Goal: Information Seeking & Learning: Check status

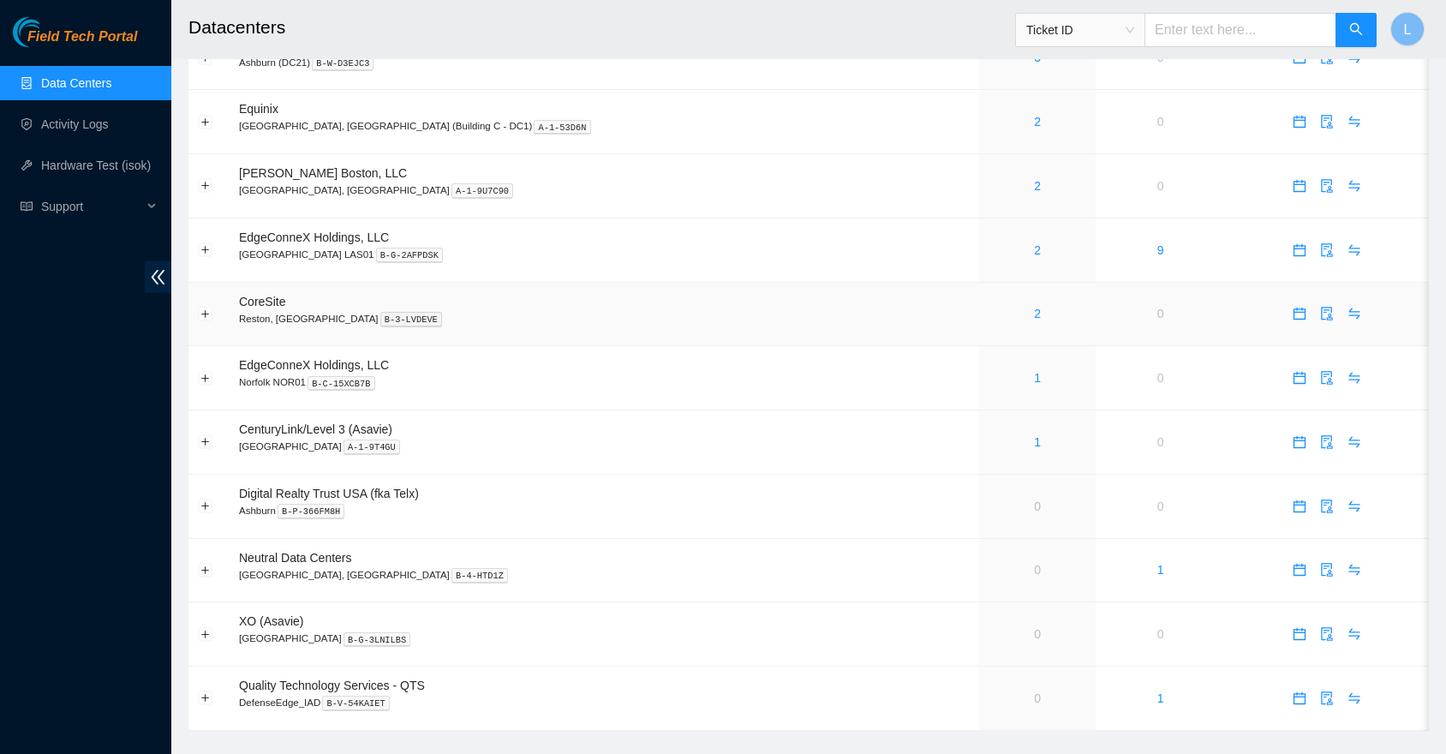
scroll to position [756, 0]
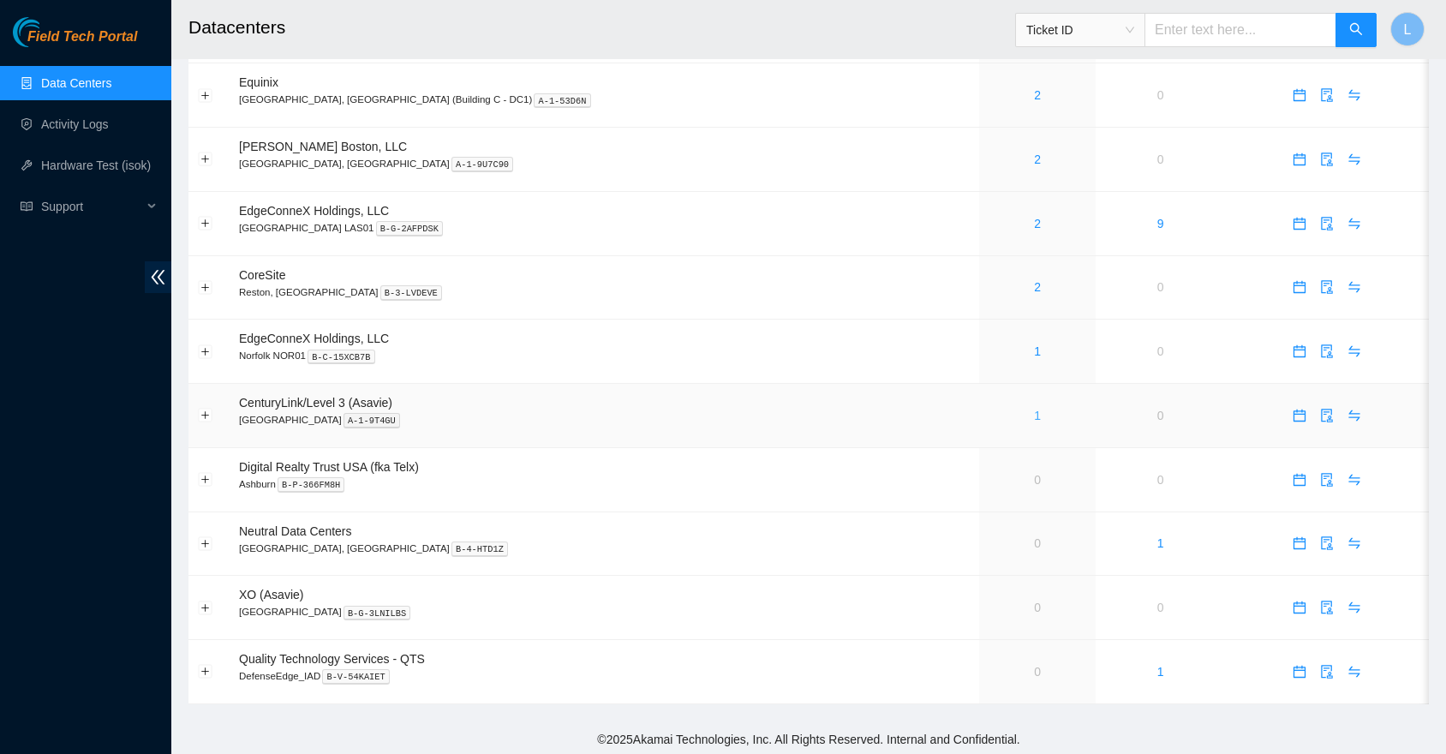
click at [1034, 415] on link "1" at bounding box center [1037, 416] width 7 height 14
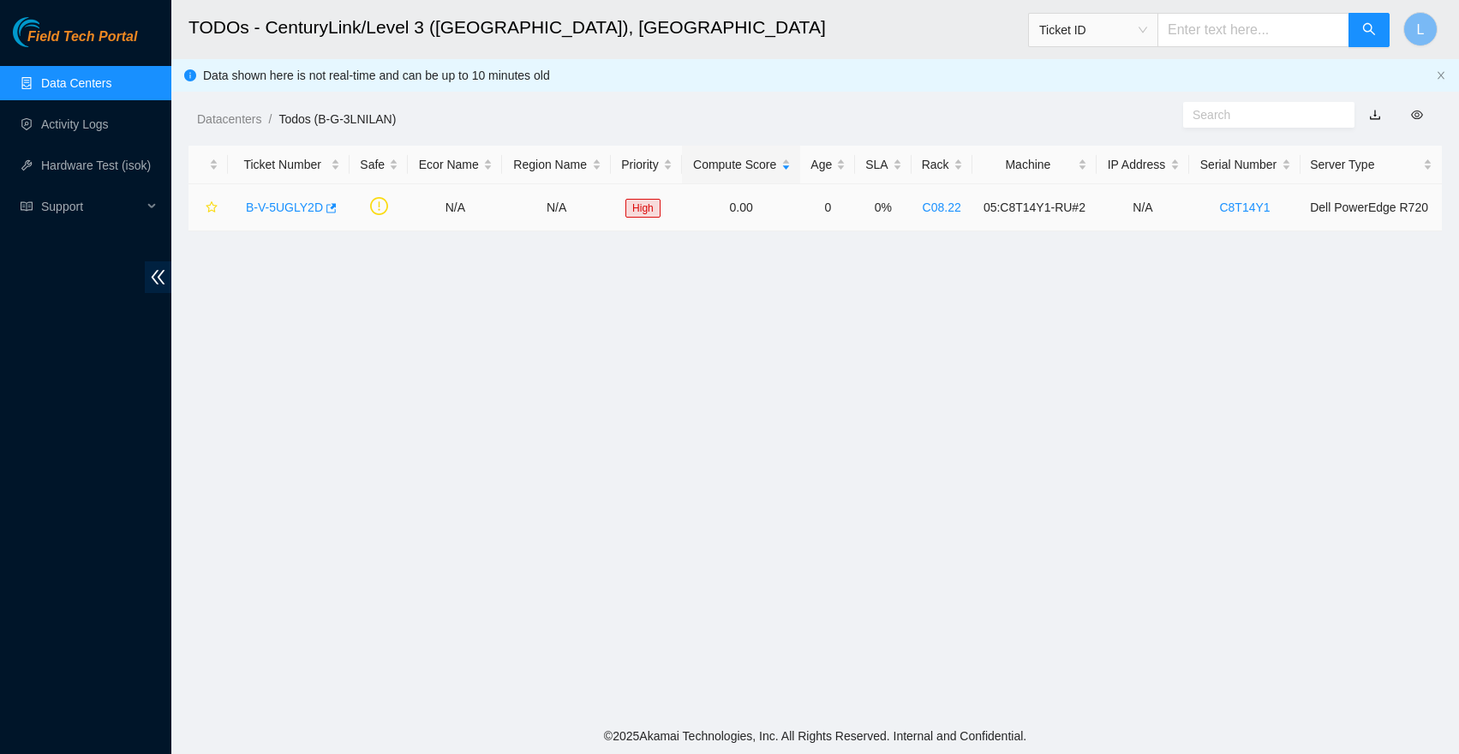
click at [304, 211] on link "B-V-5UGLY2D" at bounding box center [284, 207] width 77 height 14
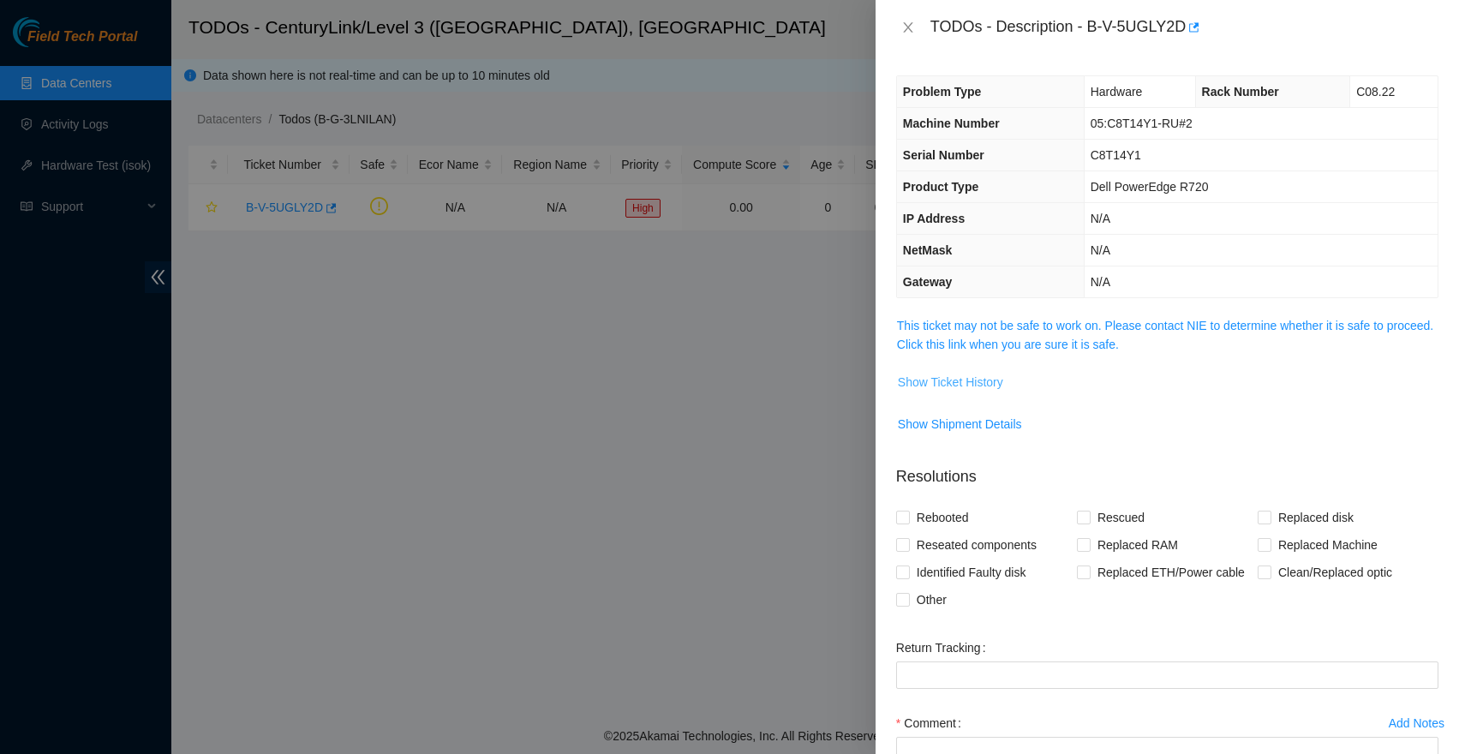
click at [974, 380] on span "Show Ticket History" at bounding box center [950, 382] width 105 height 19
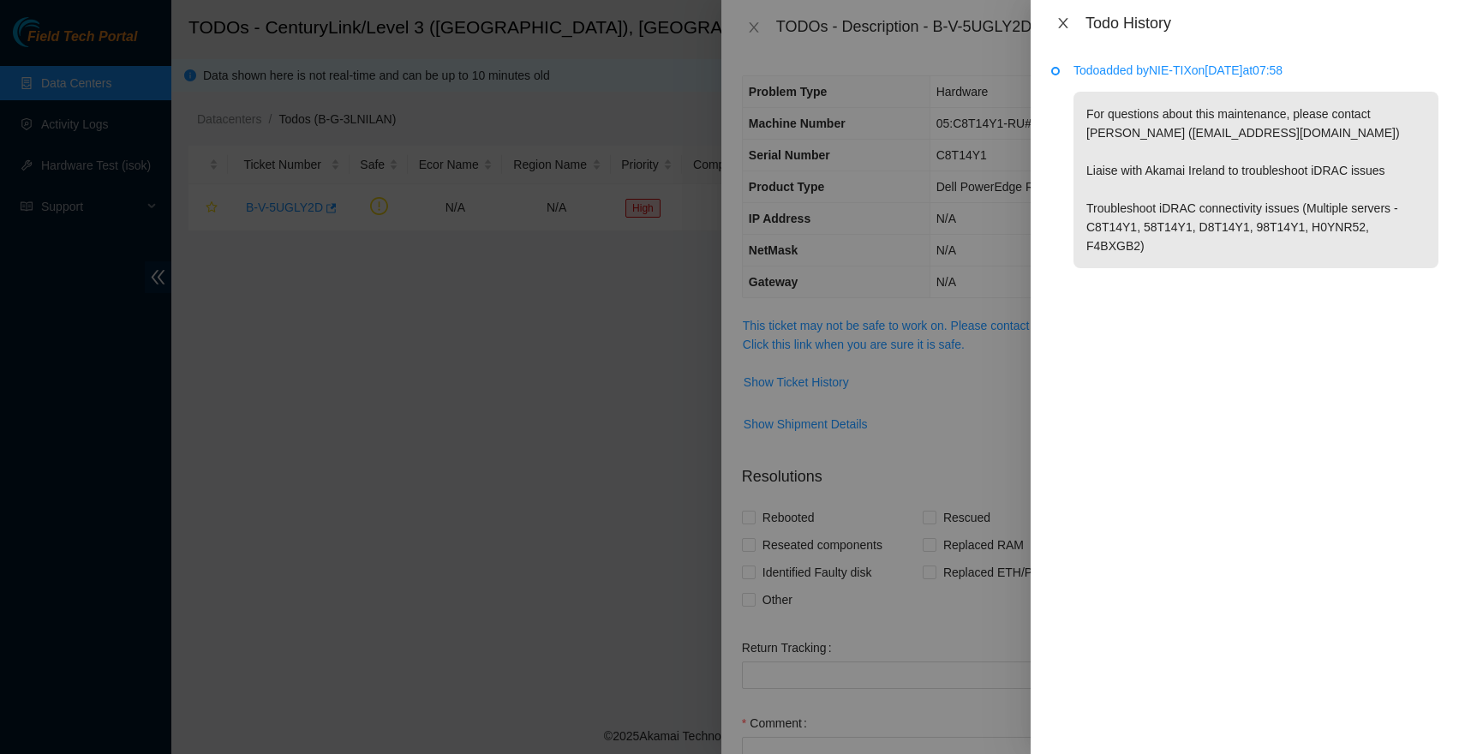
drag, startPoint x: 1064, startPoint y: 15, endPoint x: 1054, endPoint y: 16, distance: 10.3
click at [1064, 15] on button "Close" at bounding box center [1063, 23] width 24 height 16
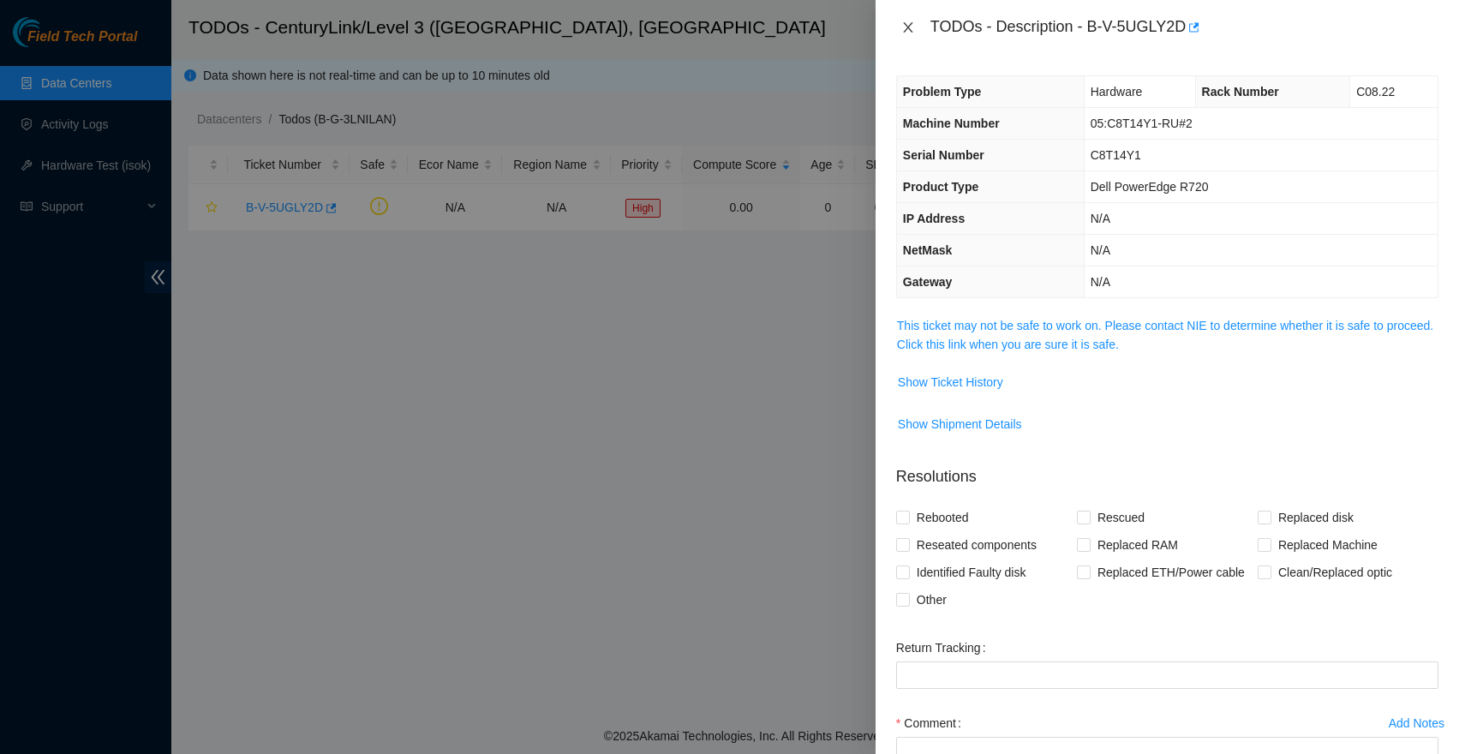
click at [915, 27] on button "Close" at bounding box center [908, 28] width 24 height 16
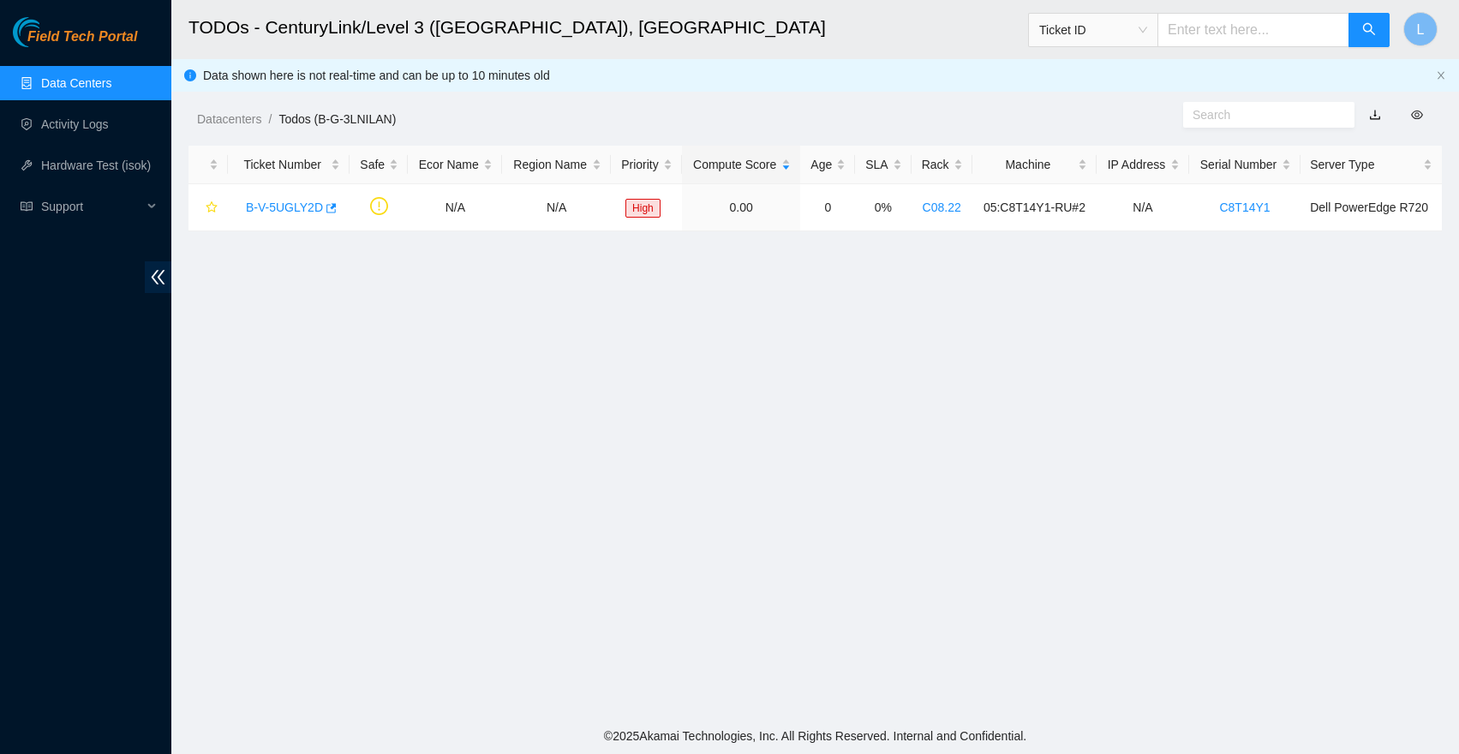
click at [78, 89] on link "Data Centers" at bounding box center [76, 83] width 70 height 14
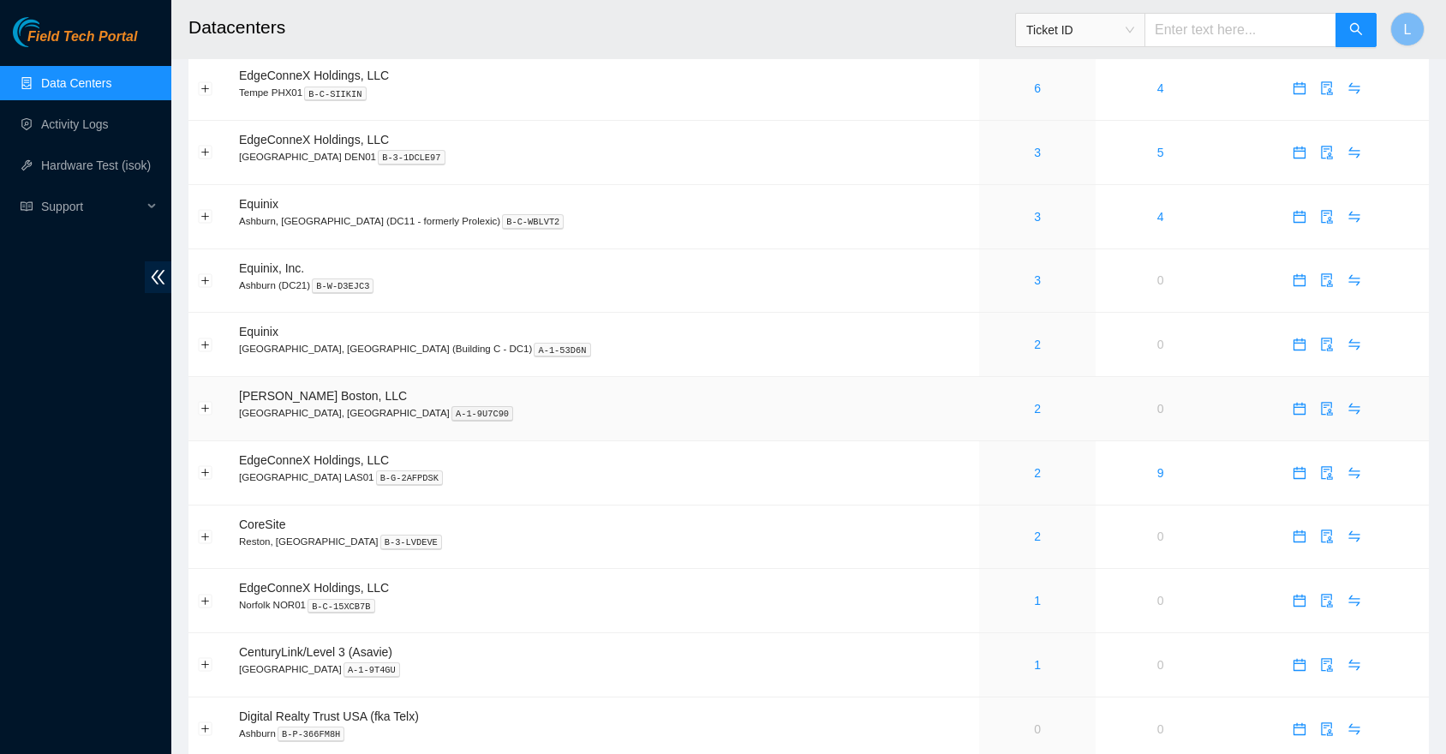
scroll to position [512, 0]
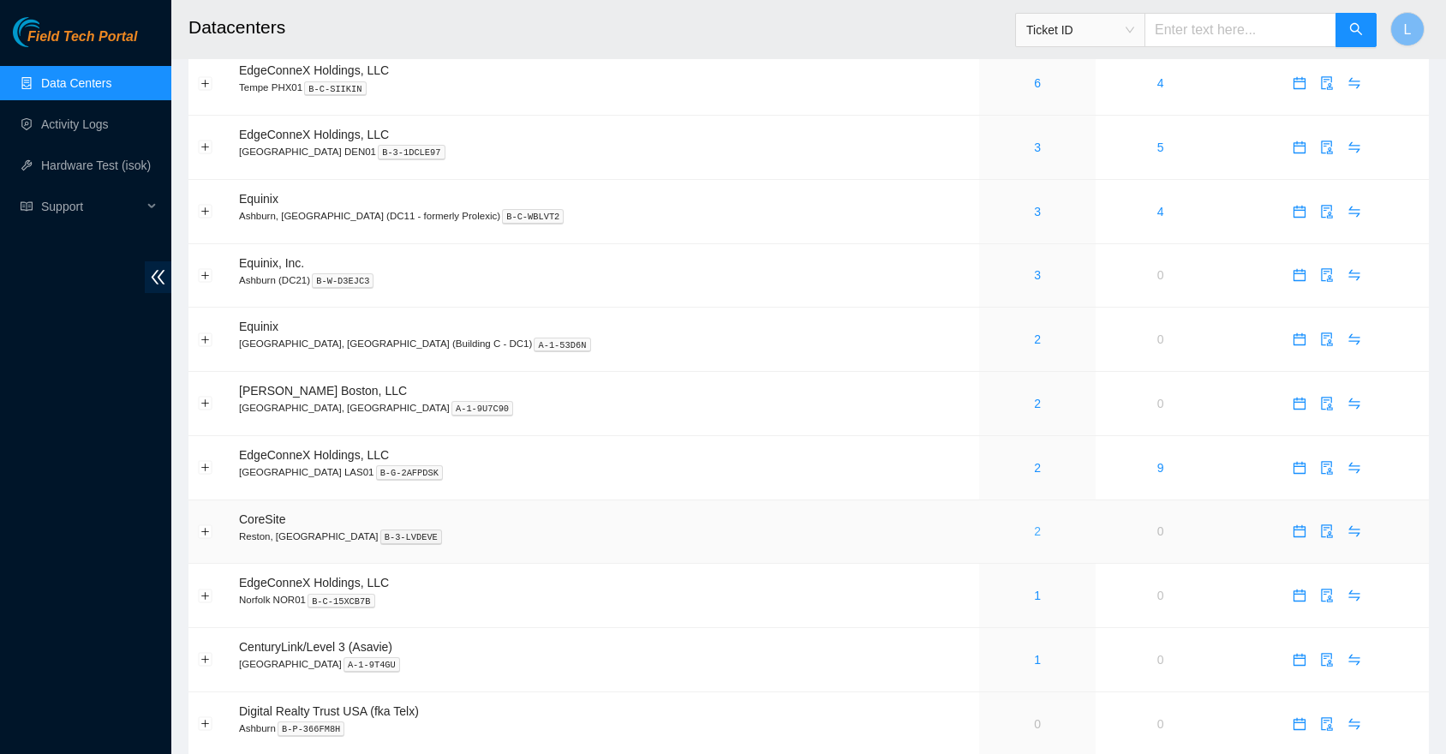
click at [1034, 526] on link "2" at bounding box center [1037, 531] width 7 height 14
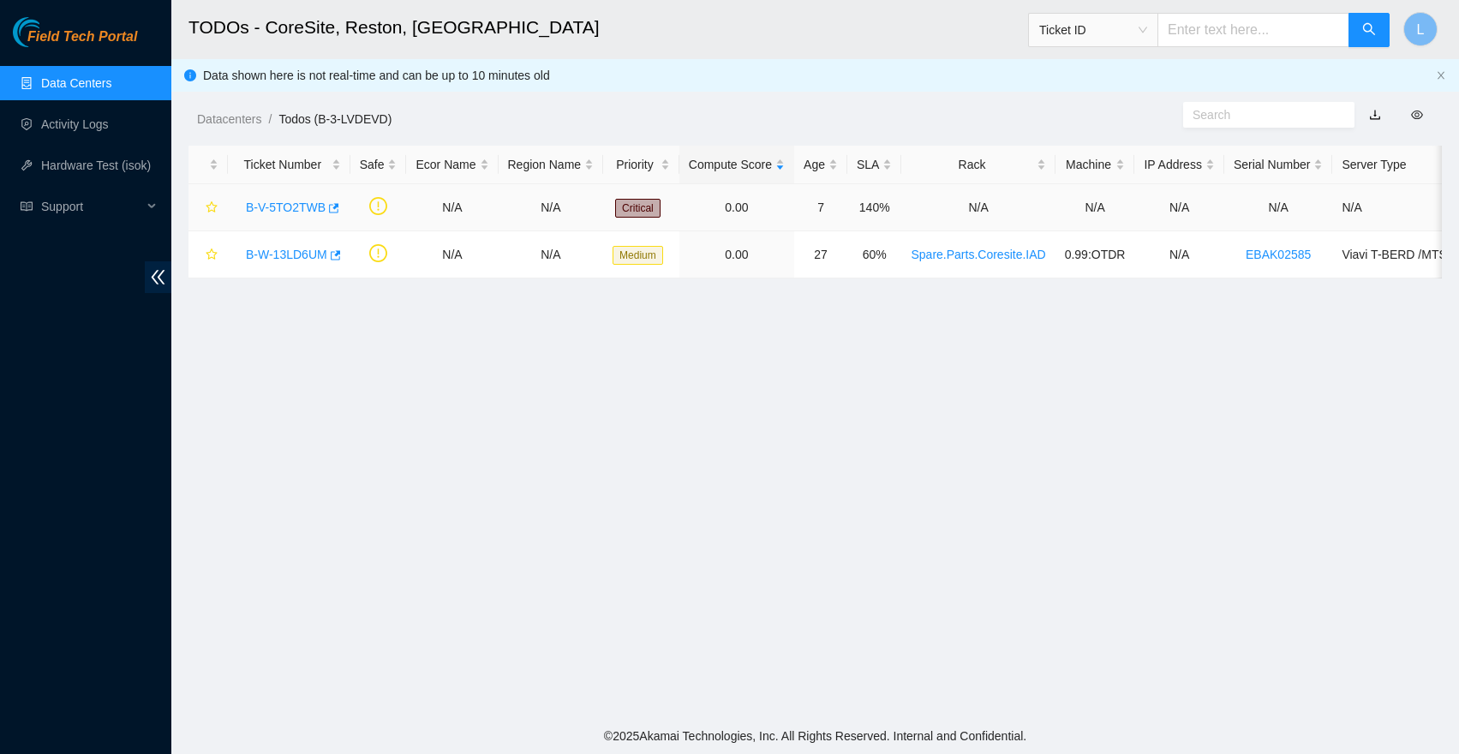
click at [303, 209] on link "B-V-5TO2TWB" at bounding box center [286, 207] width 80 height 14
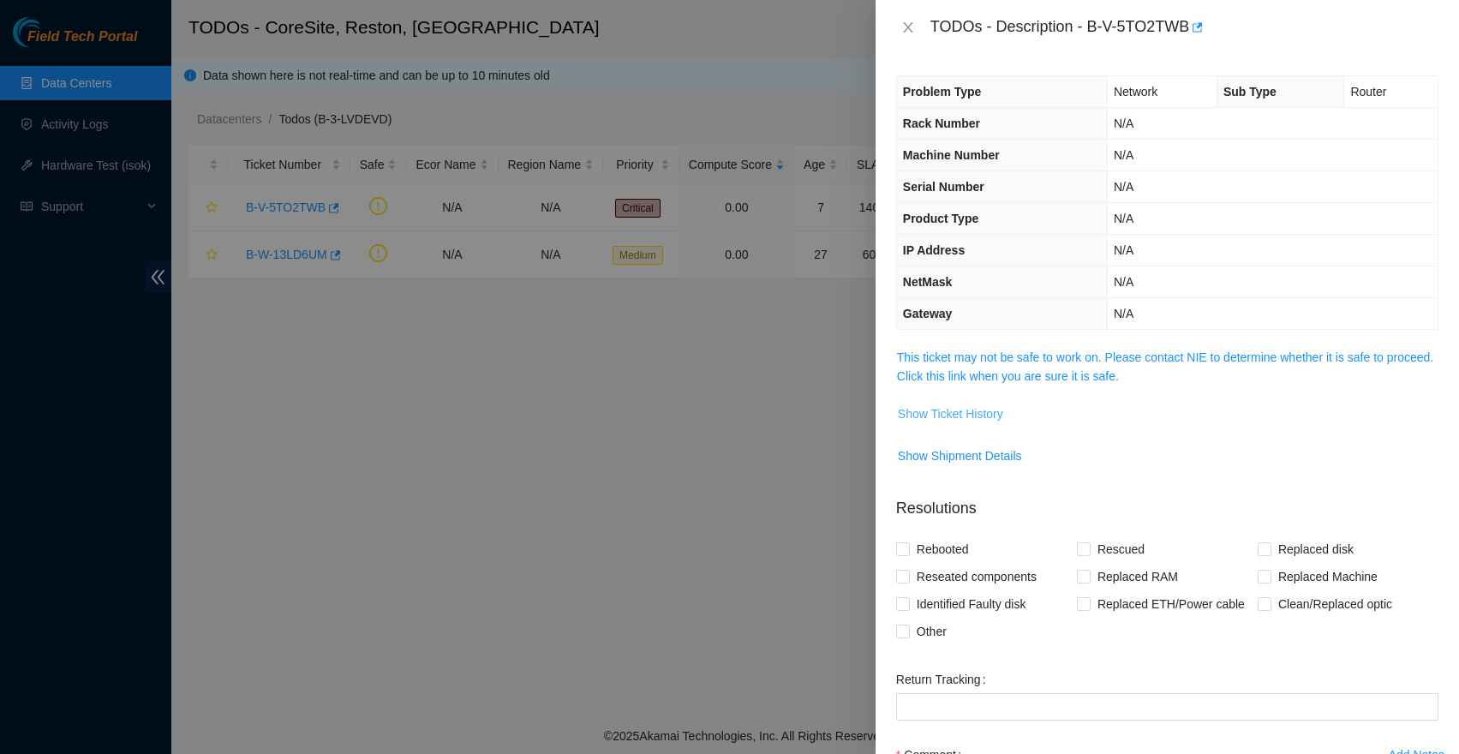
click at [974, 411] on span "Show Ticket History" at bounding box center [950, 413] width 105 height 19
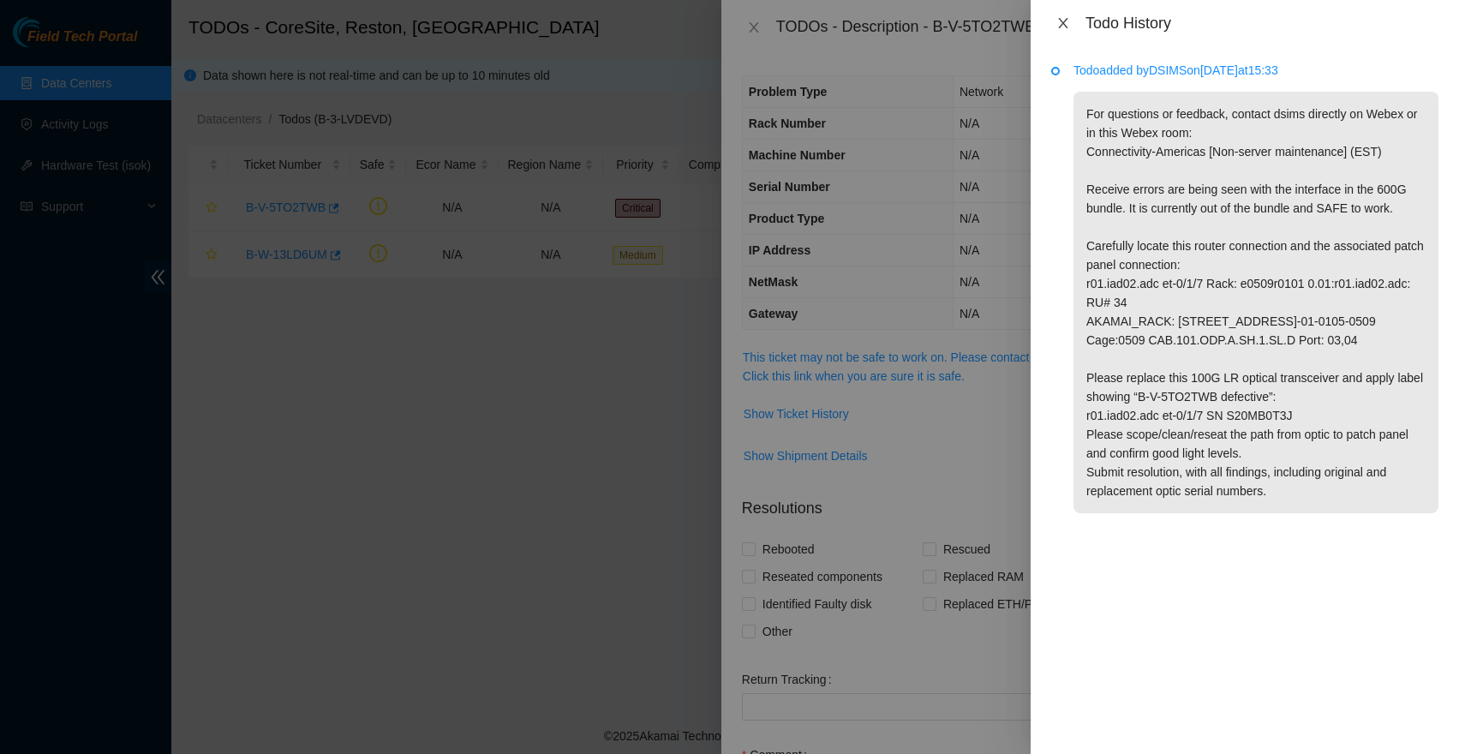
click at [1063, 22] on icon "close" at bounding box center [1062, 23] width 9 height 10
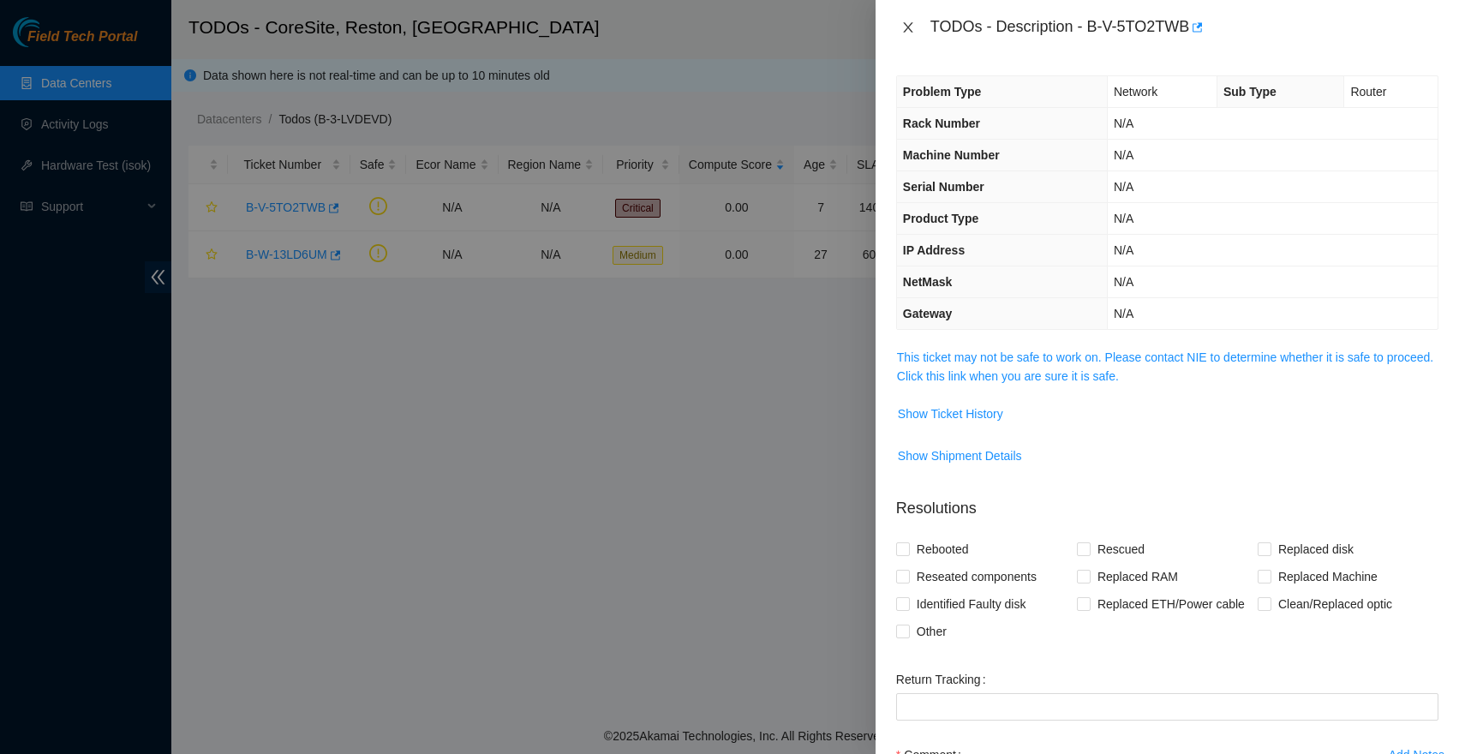
click at [907, 21] on icon "close" at bounding box center [908, 28] width 14 height 14
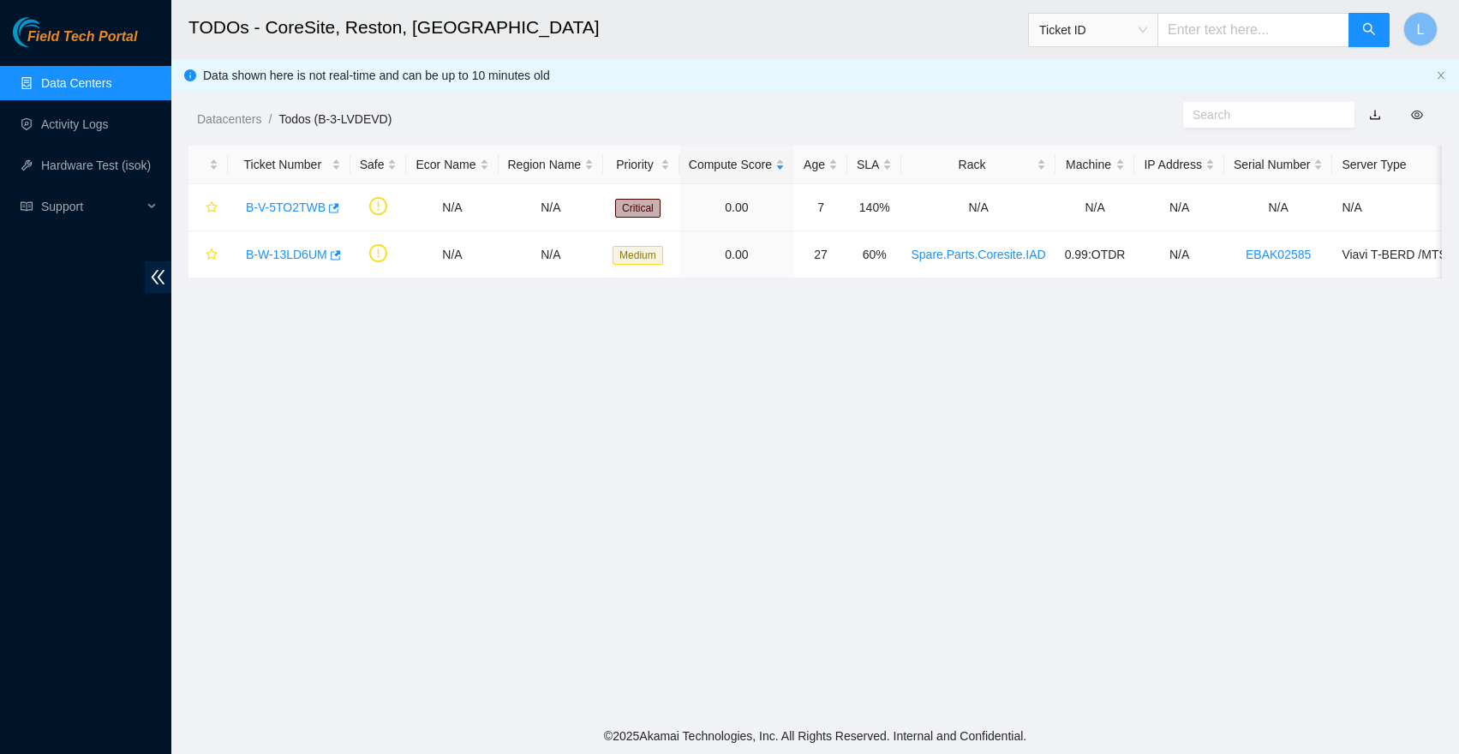
click at [91, 90] on link "Data Centers" at bounding box center [76, 83] width 70 height 14
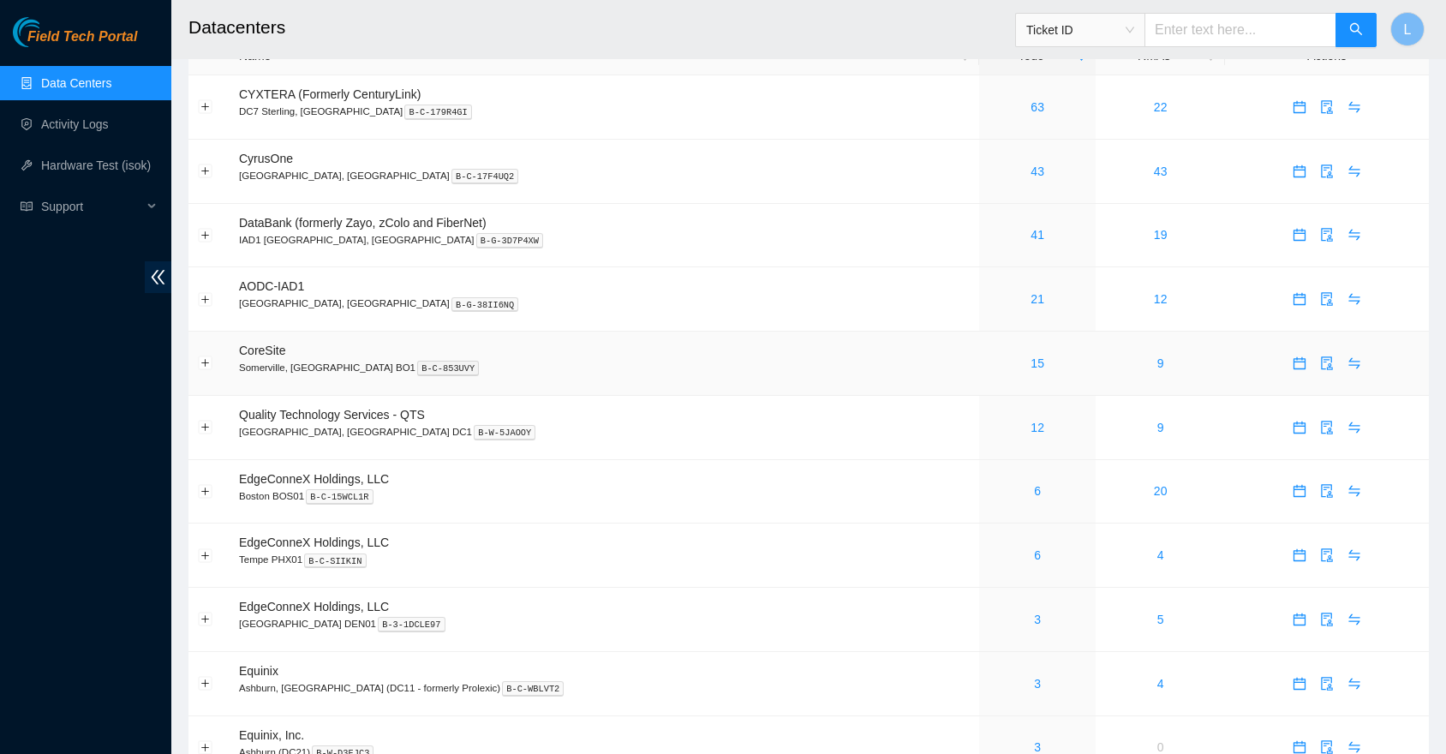
scroll to position [46, 0]
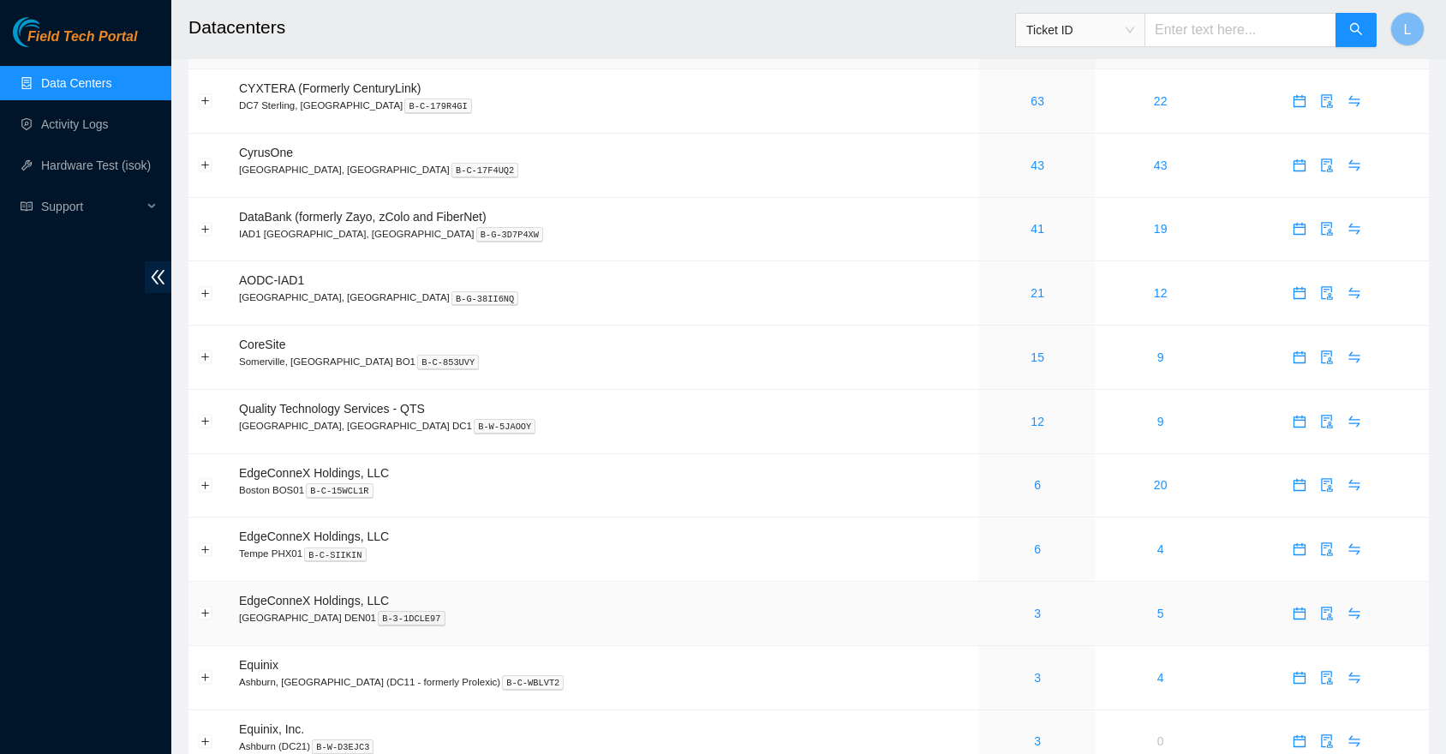
click at [988, 611] on div "3" at bounding box center [1037, 613] width 98 height 19
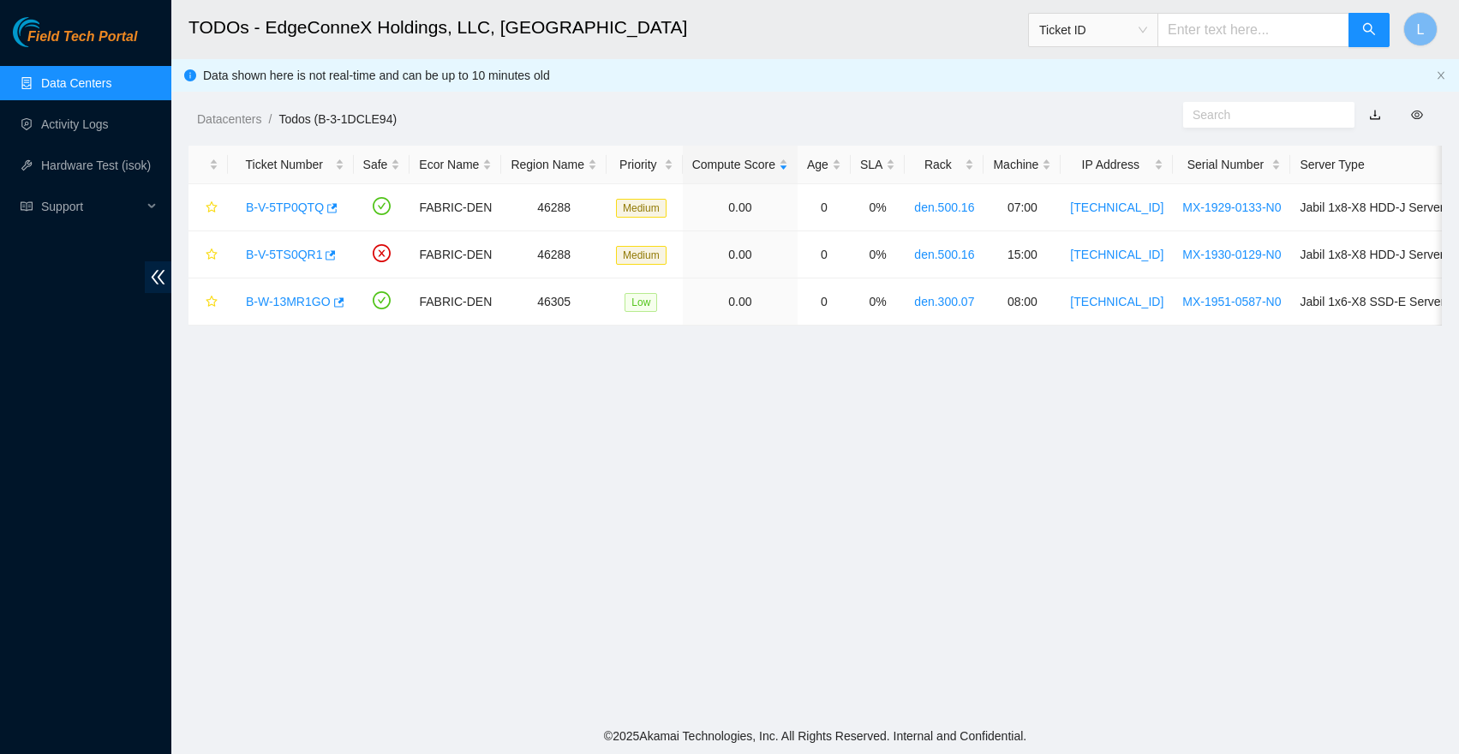
click at [111, 83] on link "Data Centers" at bounding box center [76, 83] width 70 height 14
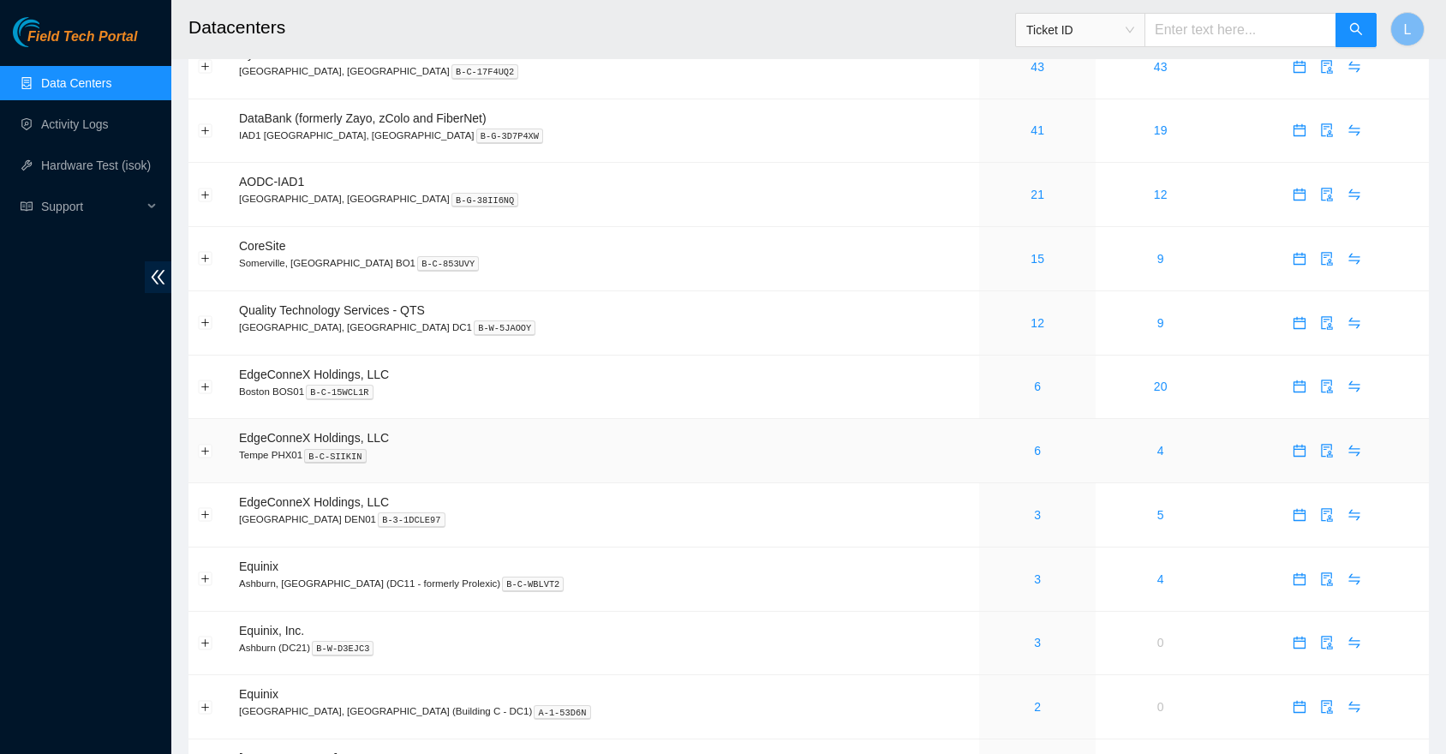
scroll to position [152, 0]
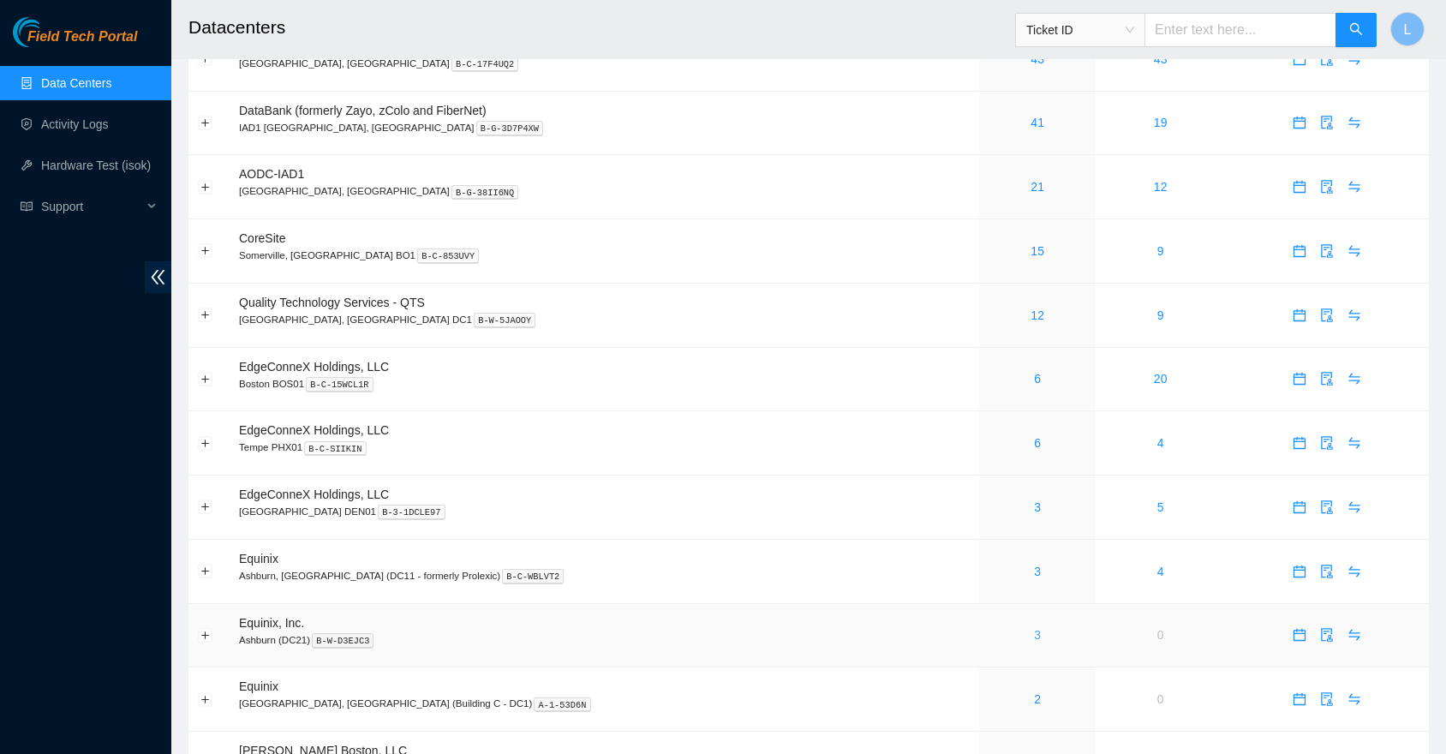
click at [1034, 631] on link "3" at bounding box center [1037, 635] width 7 height 14
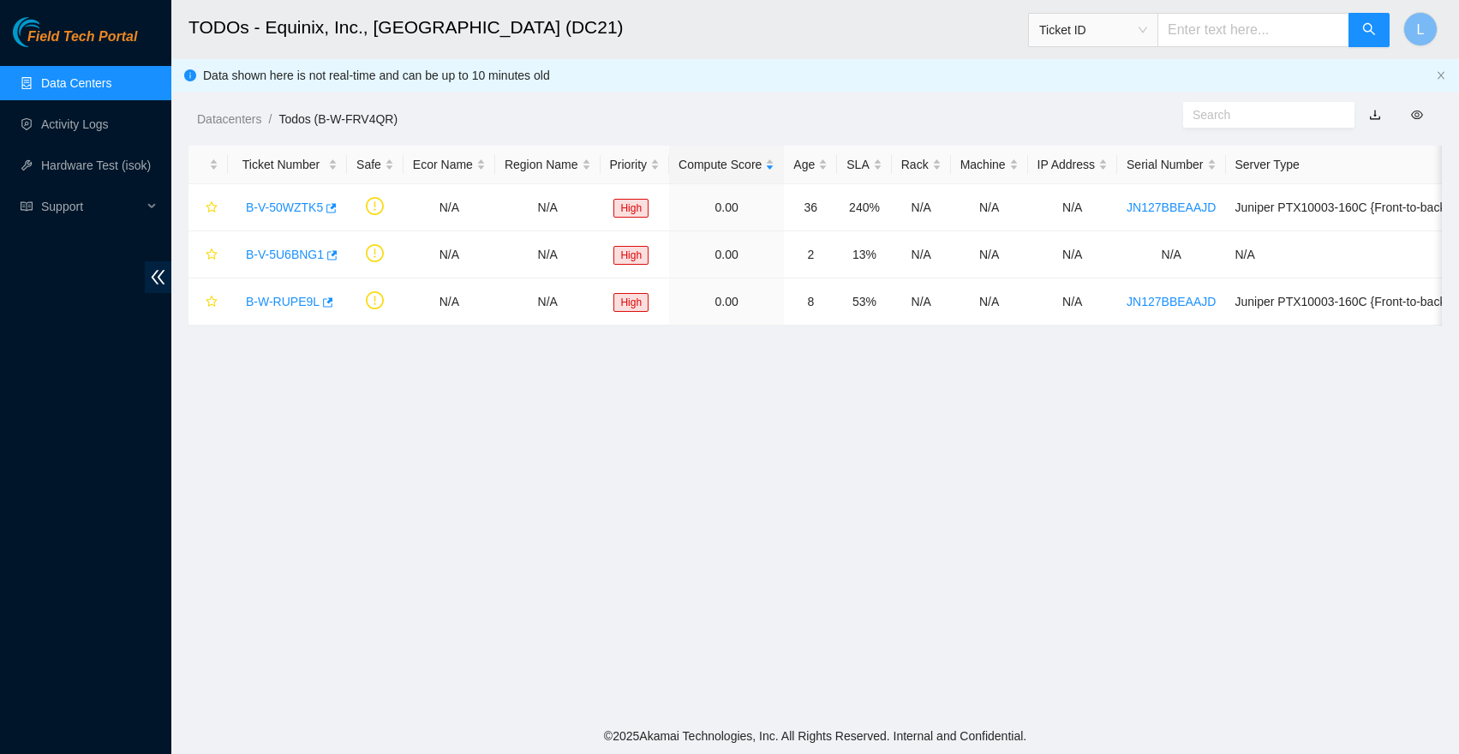
click at [111, 76] on link "Data Centers" at bounding box center [76, 83] width 70 height 14
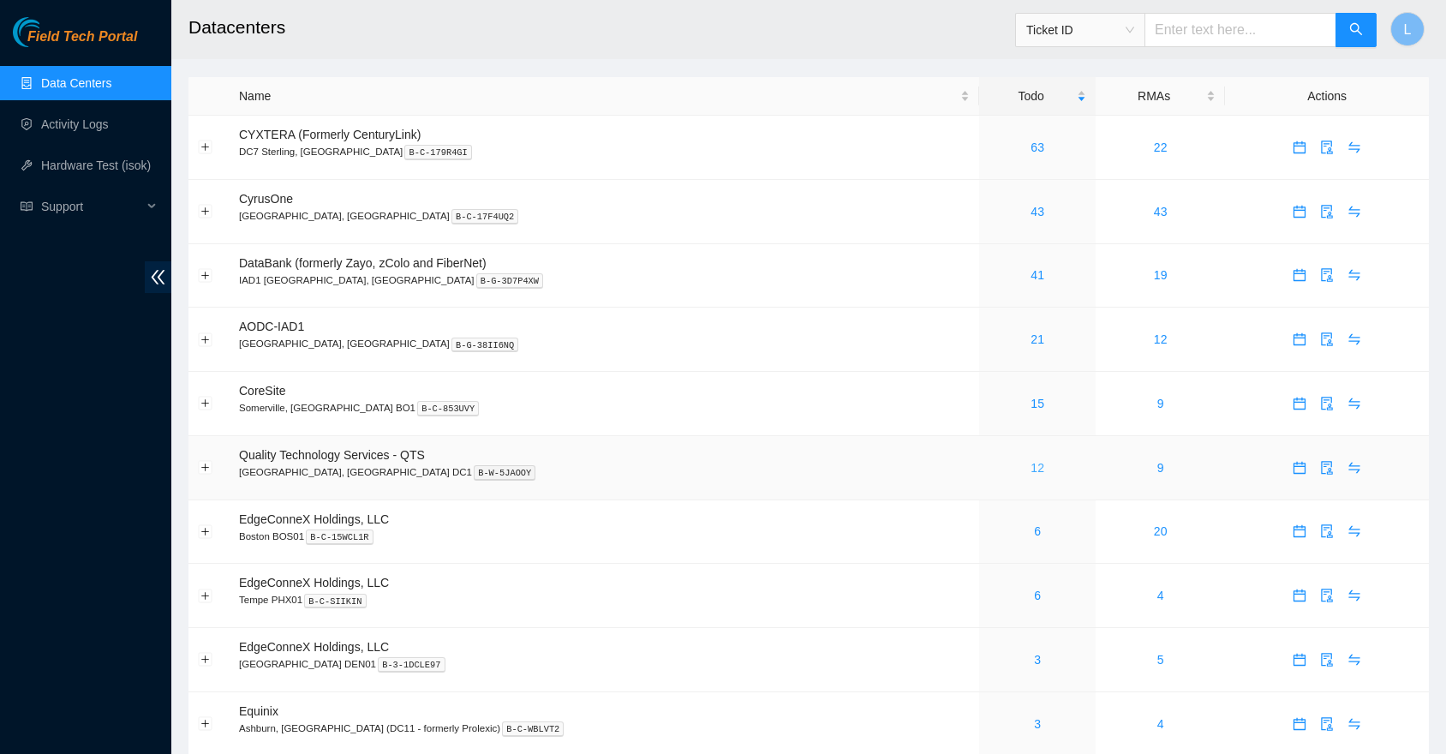
click at [1030, 464] on link "12" at bounding box center [1037, 468] width 14 height 14
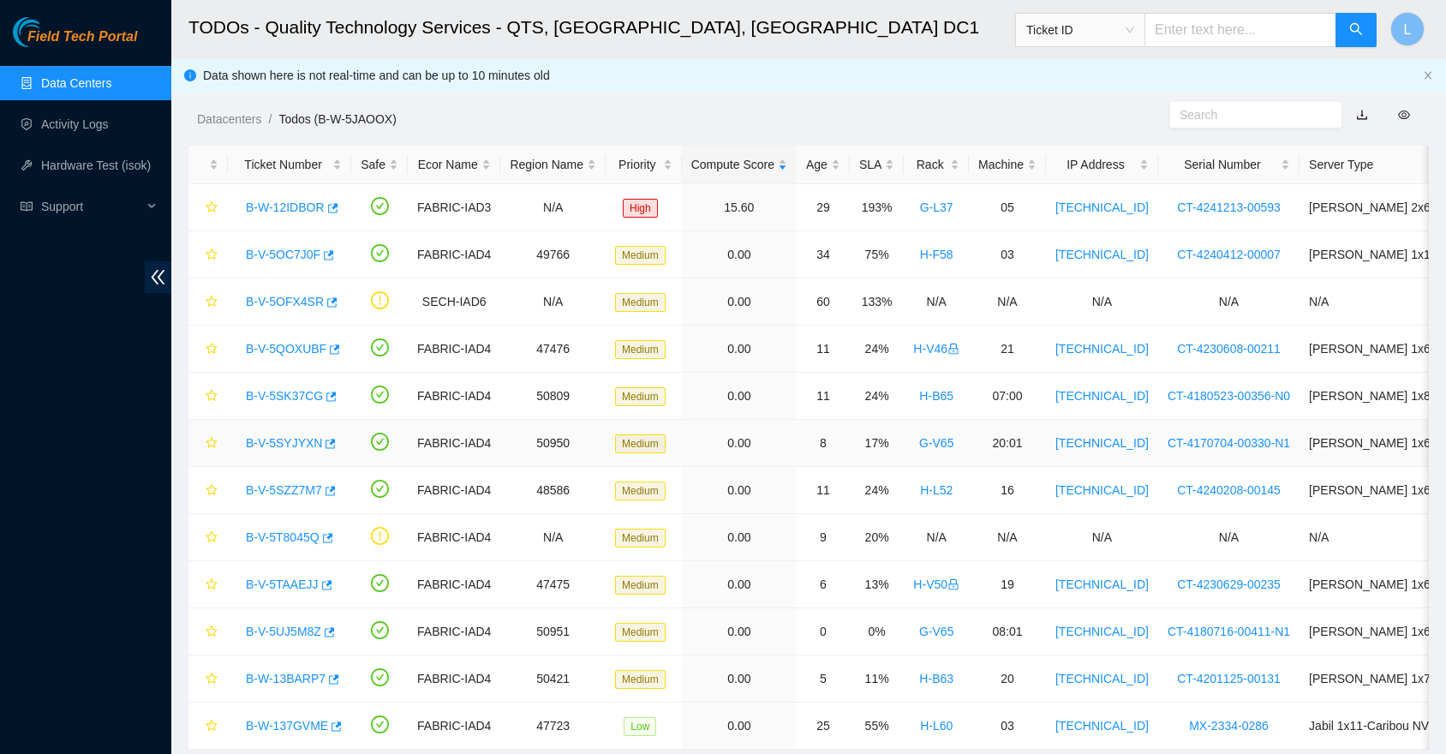
scroll to position [62, 0]
